Goal: Find specific page/section: Find specific page/section

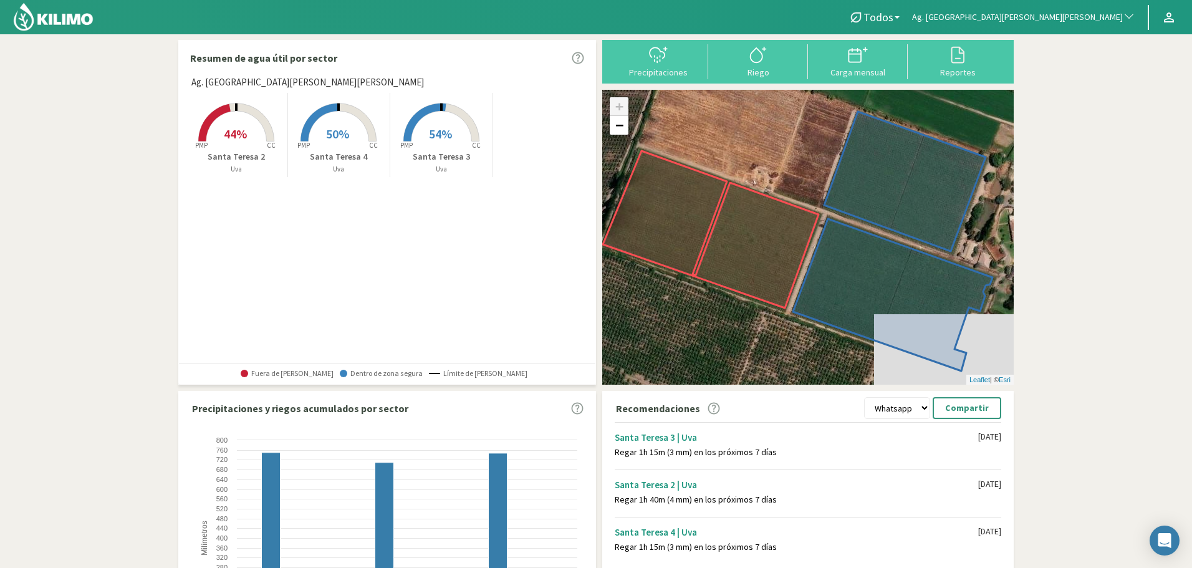
click at [1054, 17] on span "Ag. [GEOGRAPHIC_DATA][PERSON_NAME][PERSON_NAME]" at bounding box center [1017, 17] width 211 height 12
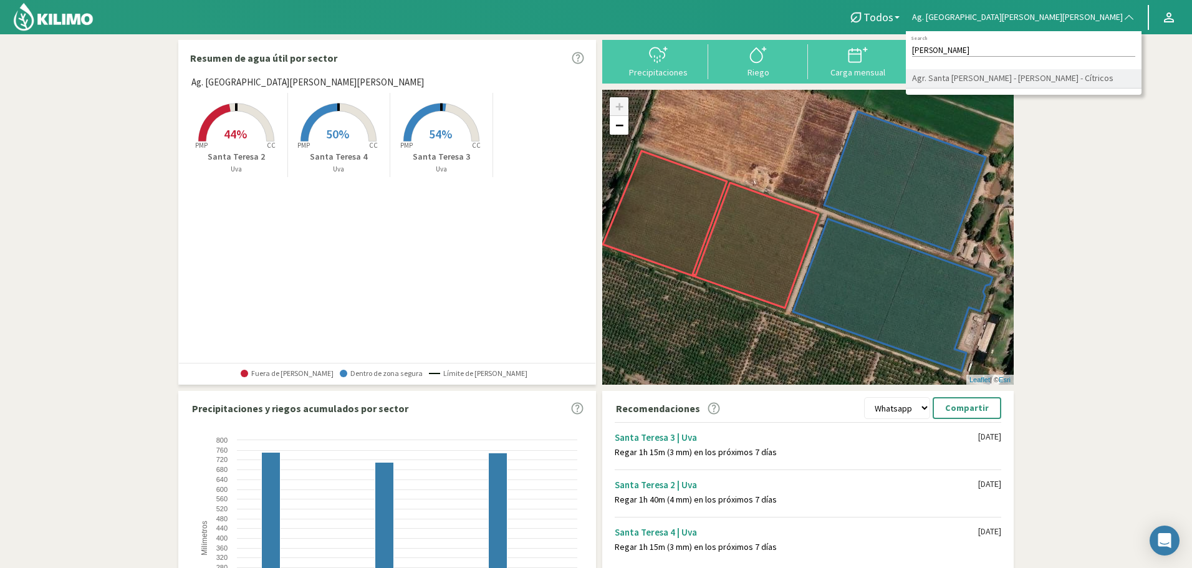
type input "[PERSON_NAME]"
click at [1064, 82] on li "Agr. Santa [PERSON_NAME] - [PERSON_NAME] - Cítricos" at bounding box center [1024, 78] width 236 height 19
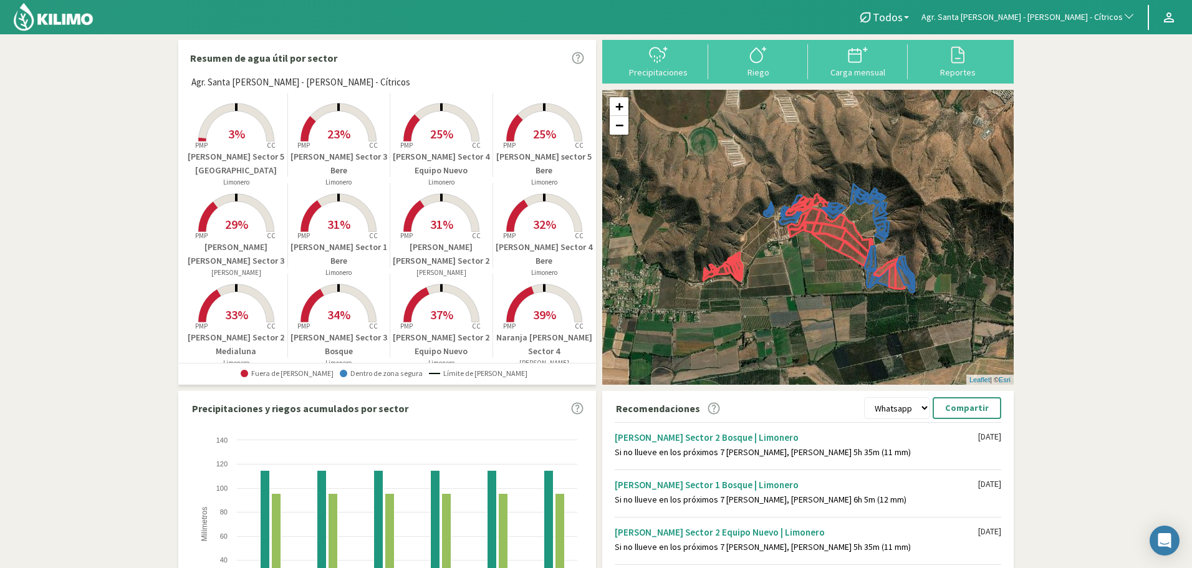
click at [245, 134] on rect at bounding box center [236, 143] width 100 height 100
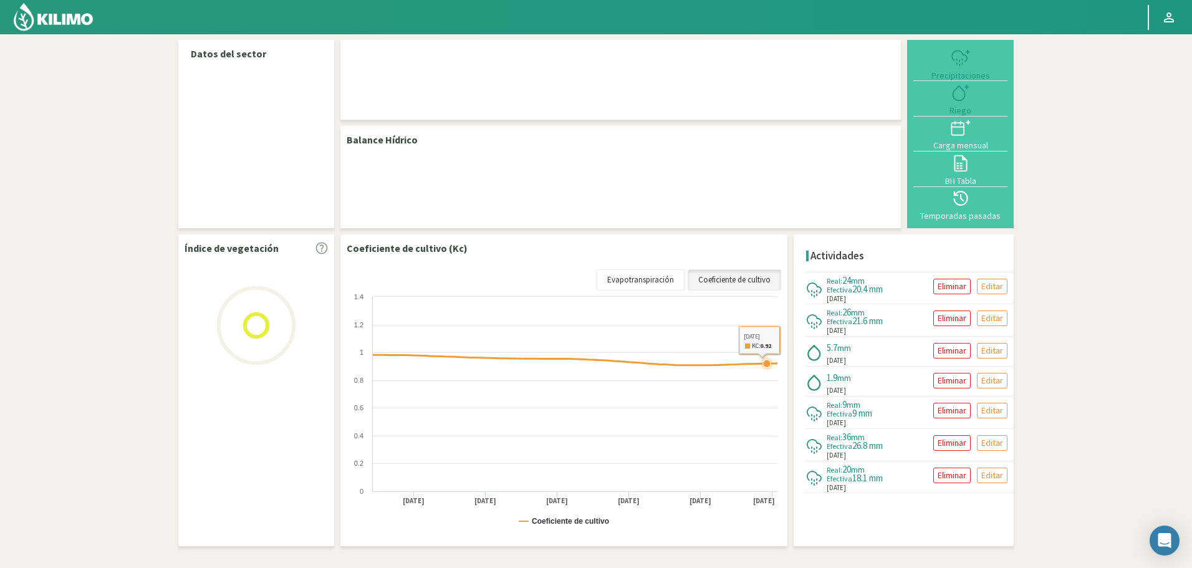
select select "21: Object"
select select "20: Object"
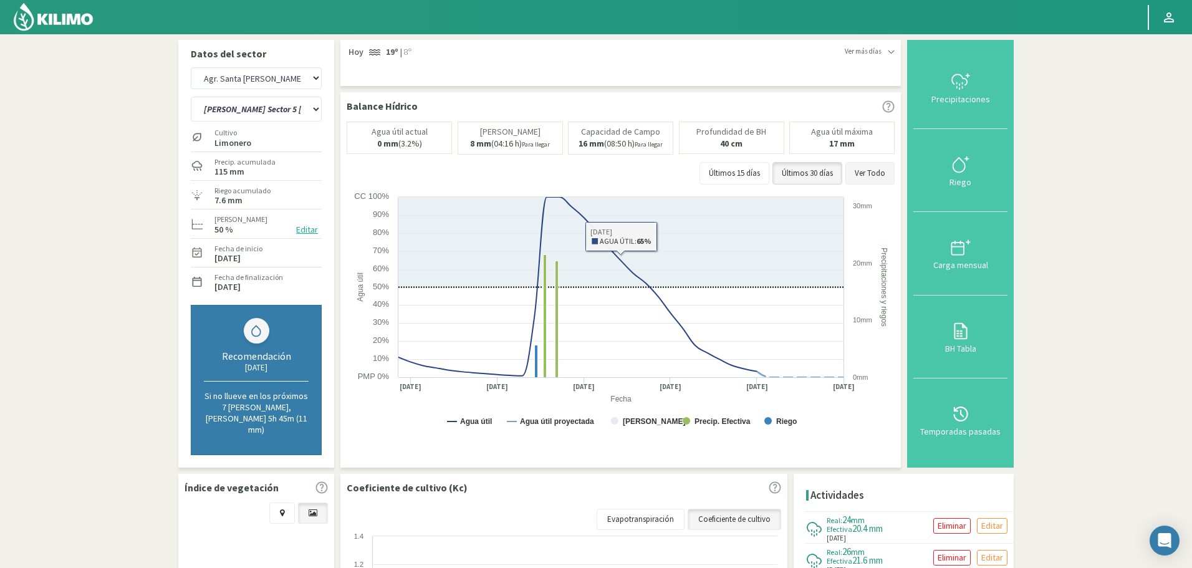
click at [885, 171] on button "Ver Todo" at bounding box center [869, 173] width 49 height 22
